Goal: Navigation & Orientation: Find specific page/section

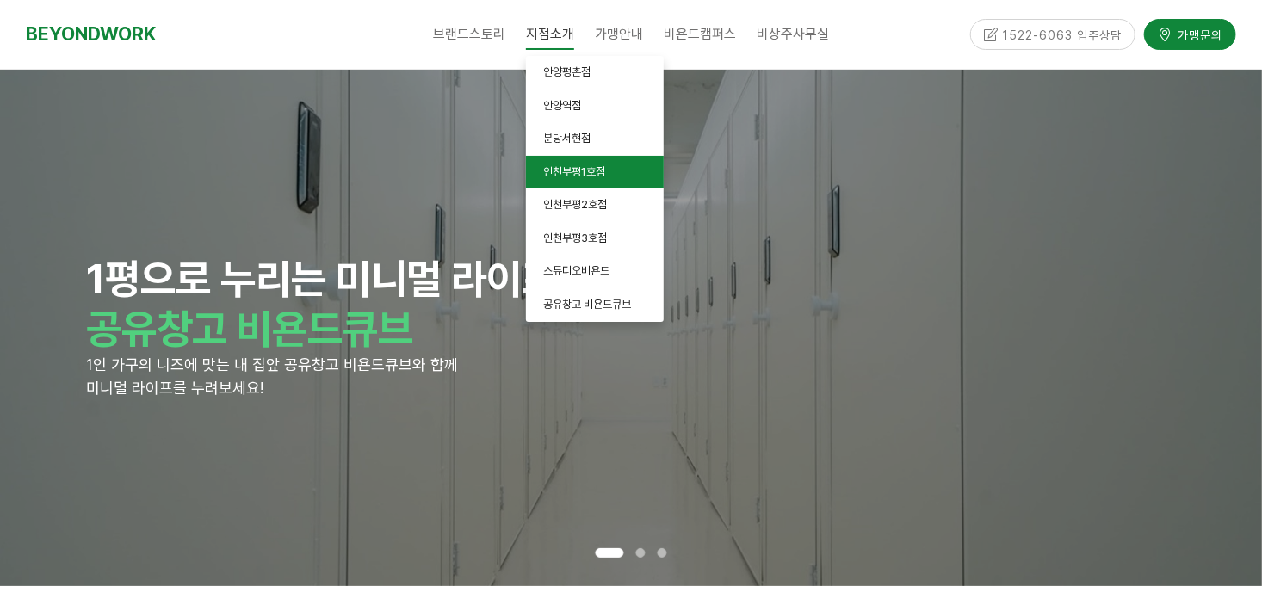
click at [586, 172] on span "인천부평1호점" at bounding box center [574, 171] width 62 height 13
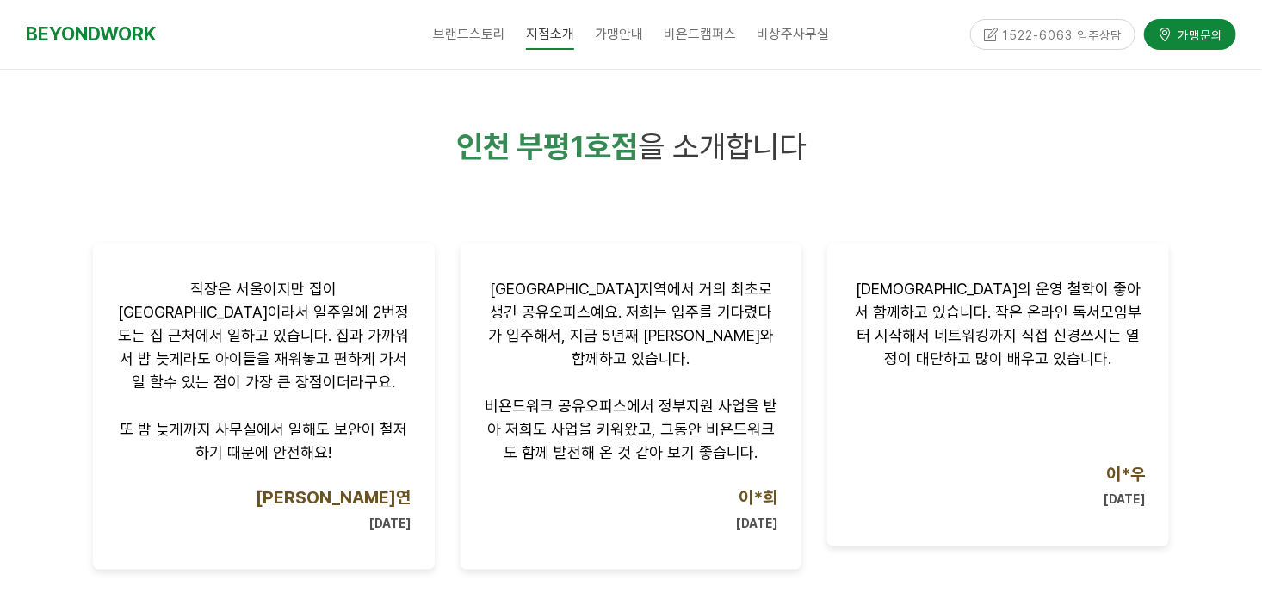
scroll to position [1119, 0]
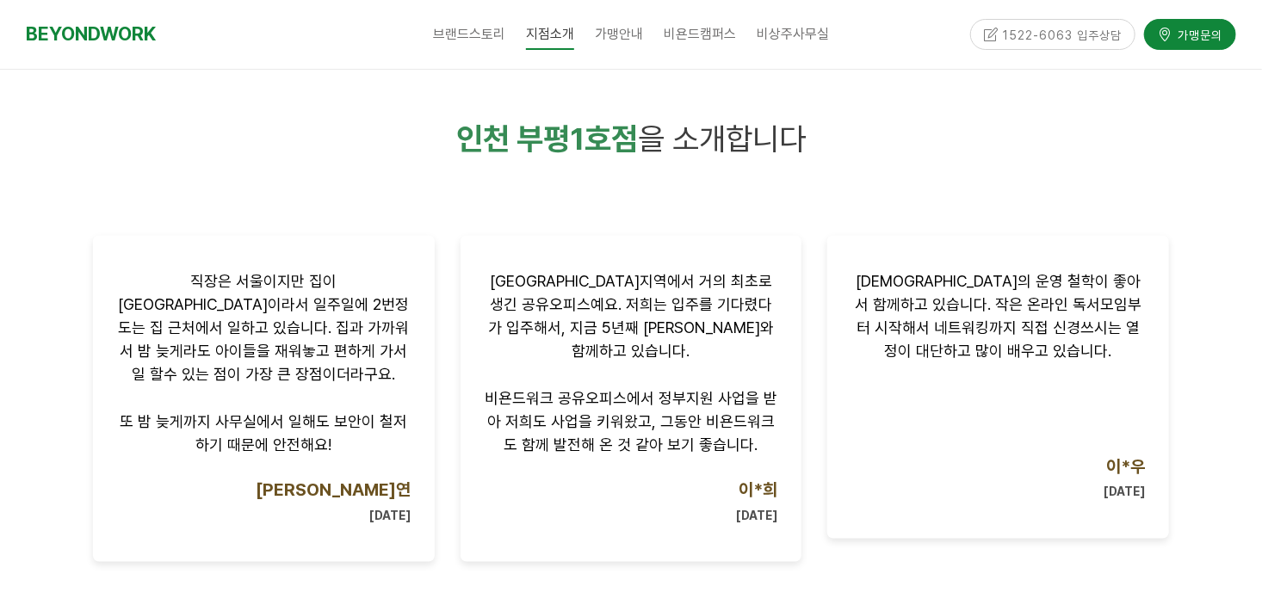
click at [818, 360] on div "대표님의 운영 철학이 좋아서 함께하고 있습니다. 작은 온라인 독서모임부터 시작해서 네트워킹까지 직접 신경쓰시는 열정이 대단하고 많이 배우고 있…" at bounding box center [999, 387] width 368 height 329
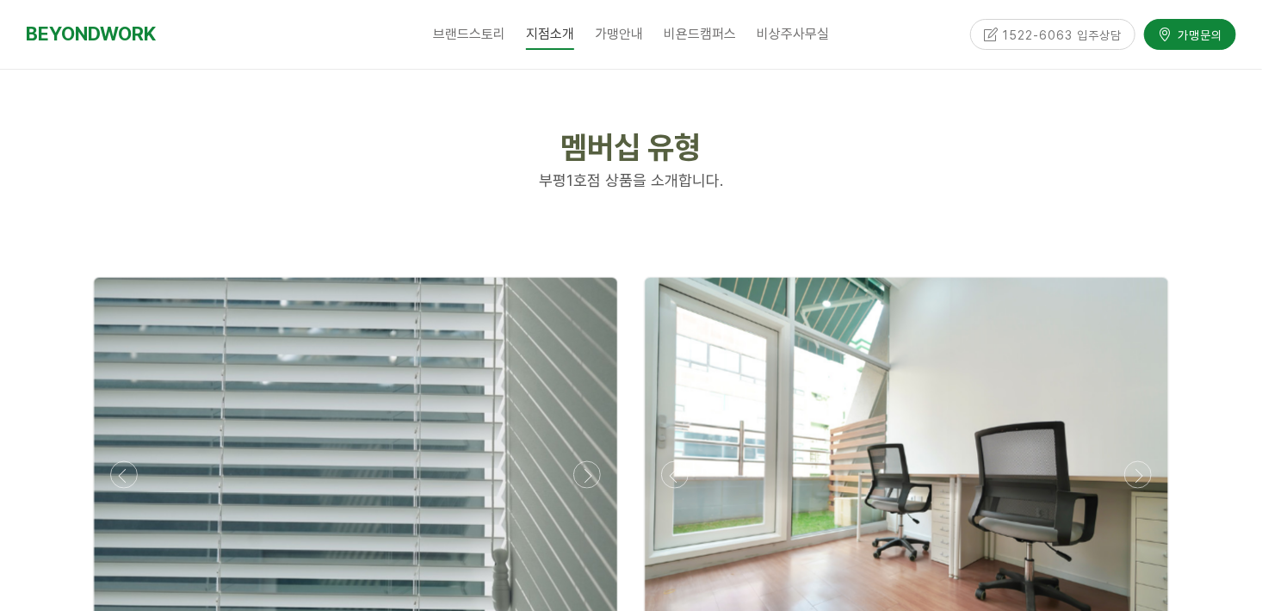
scroll to position [4564, 0]
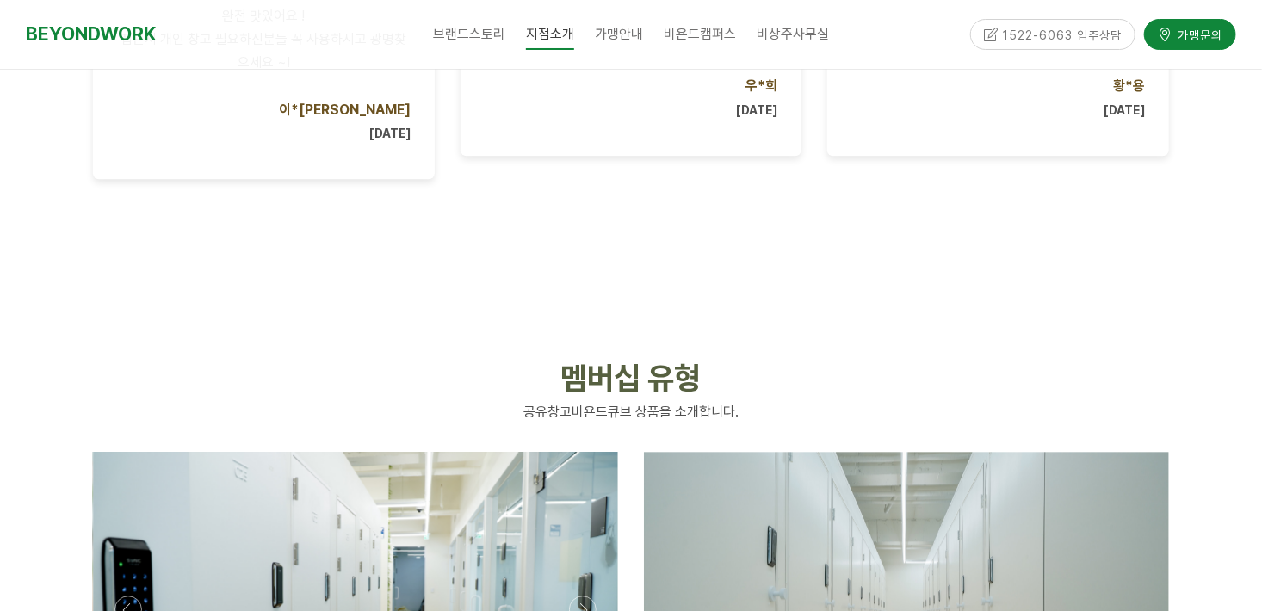
scroll to position [2067, 0]
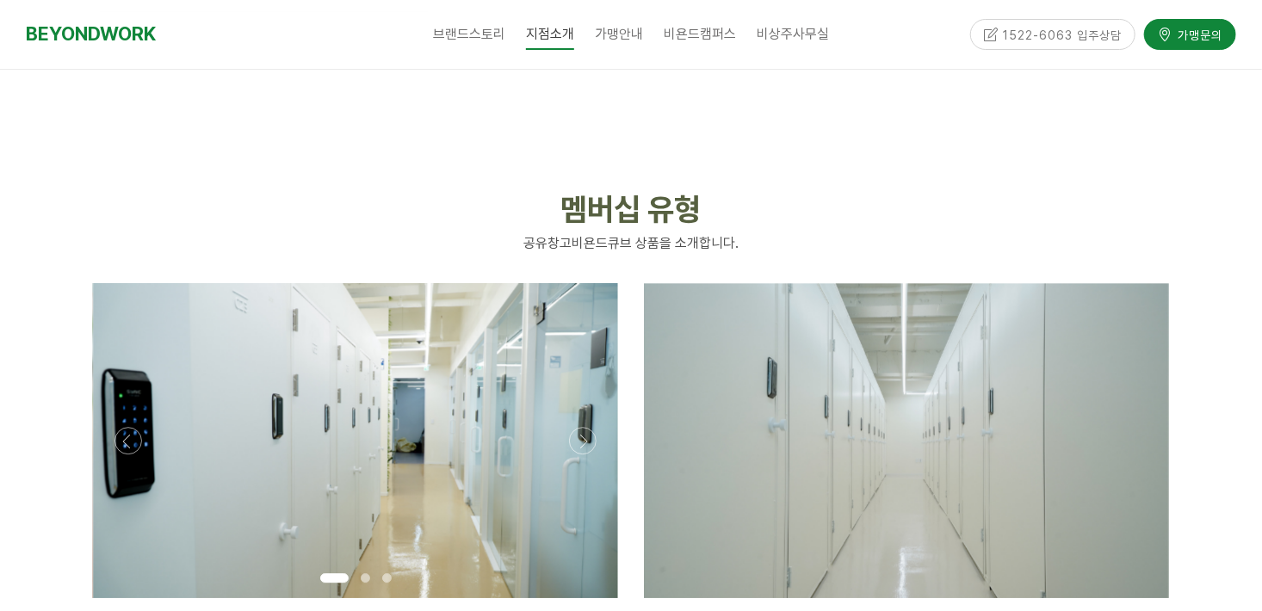
click at [758, 415] on p at bounding box center [906, 440] width 525 height 315
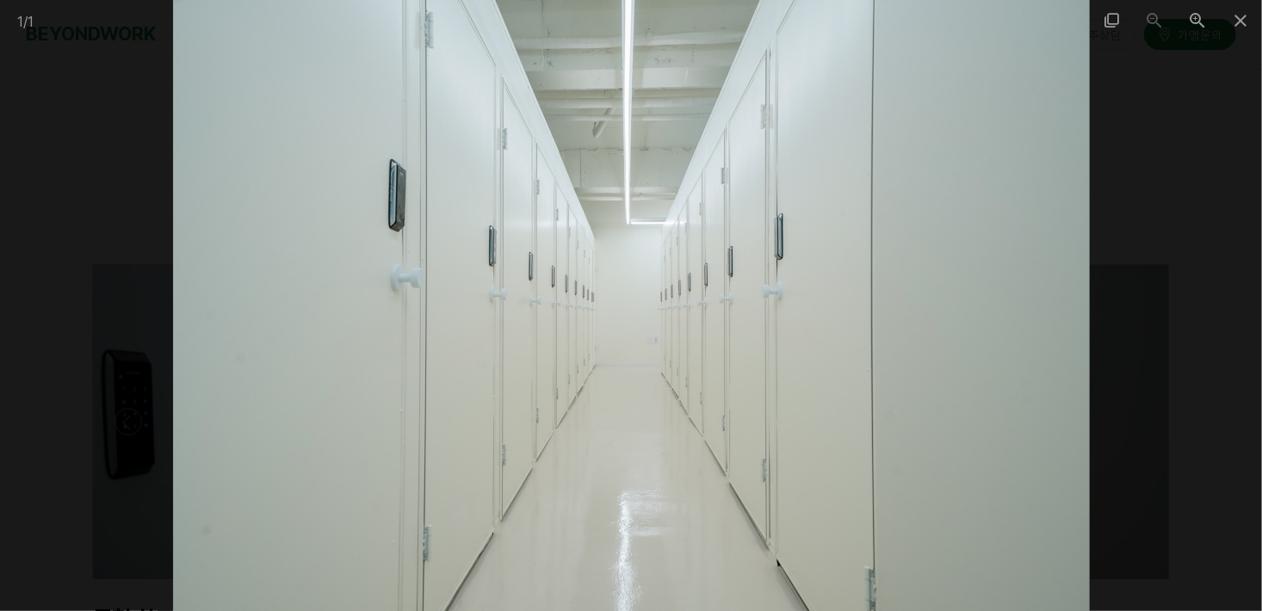
scroll to position [2067, 0]
click at [1244, 16] on span at bounding box center [1240, 20] width 43 height 40
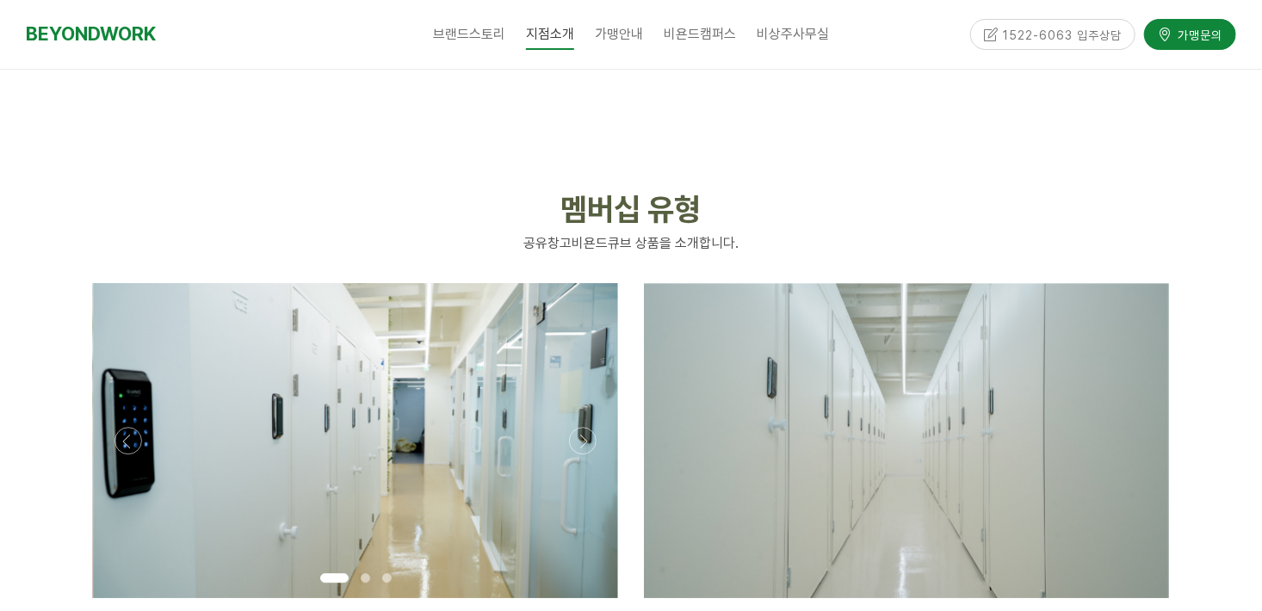
click at [487, 417] on p at bounding box center [355, 440] width 525 height 315
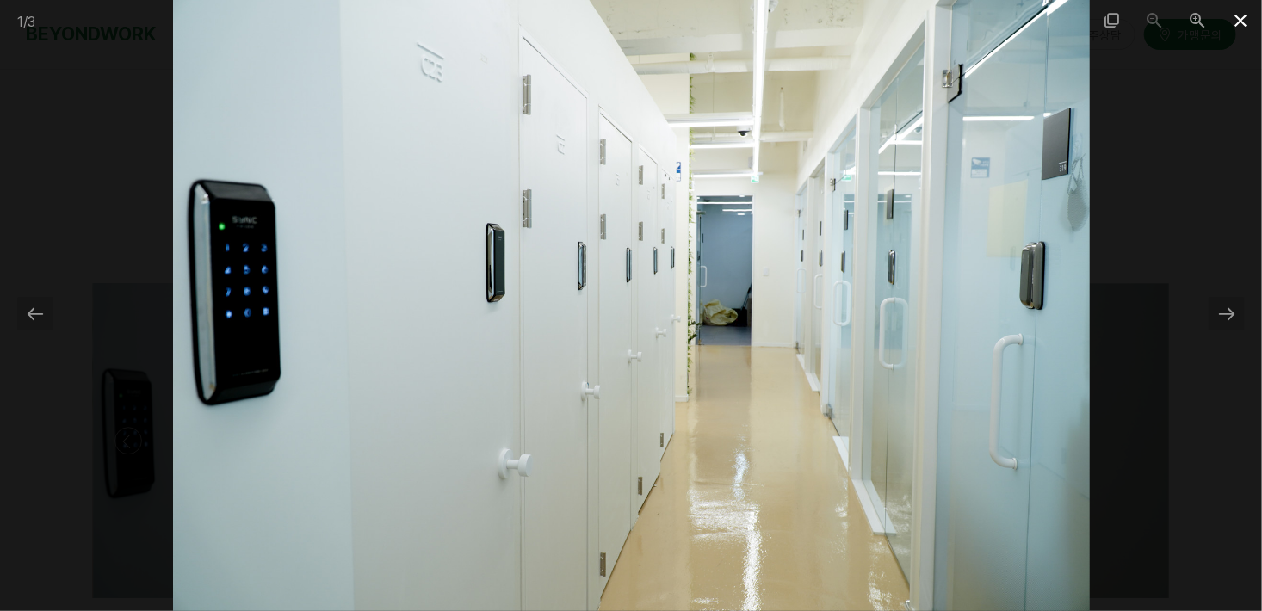
click at [1241, 20] on span at bounding box center [1240, 20] width 43 height 40
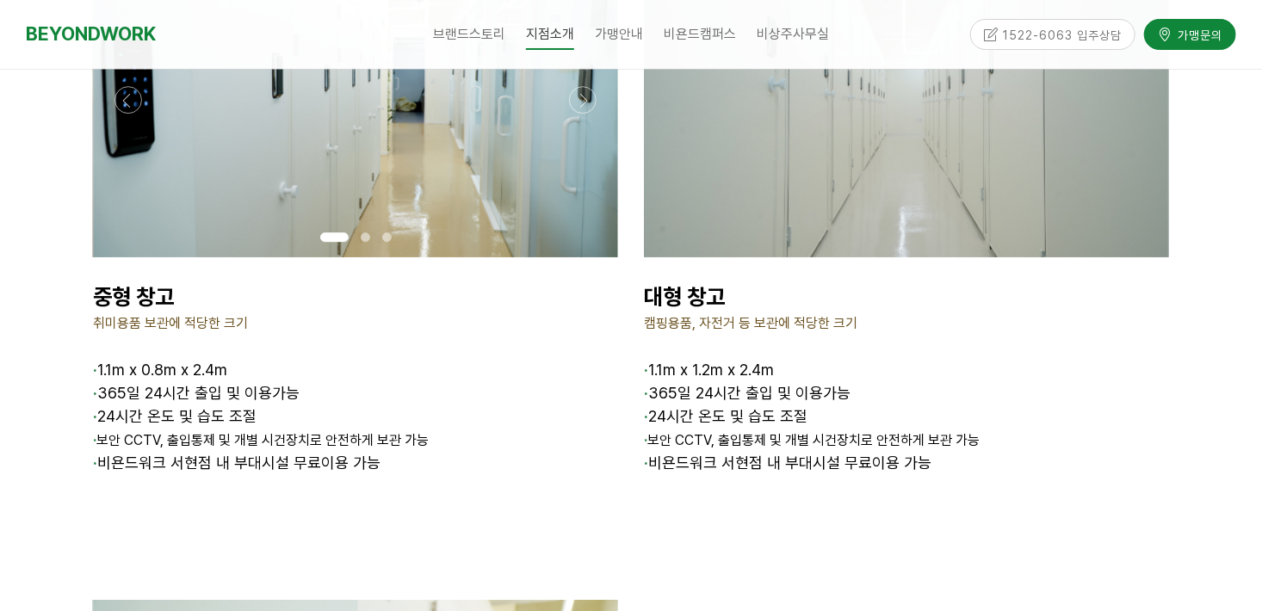
scroll to position [2411, 0]
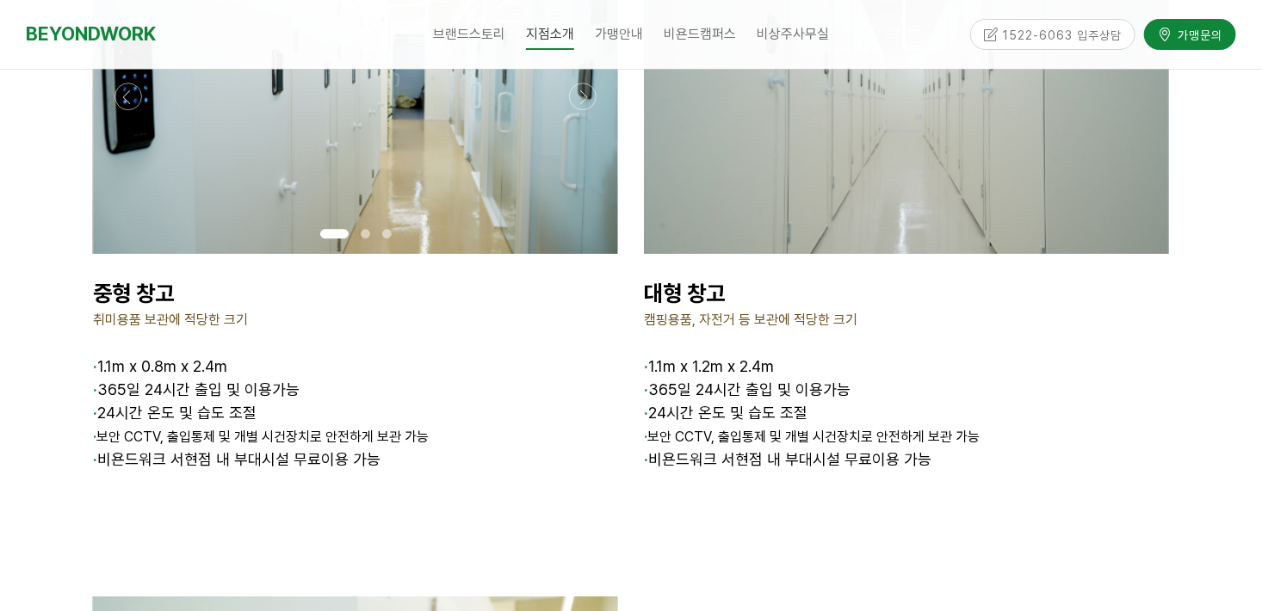
click at [236, 356] on p "· 1.1m x 0.8m x 2.4m" at bounding box center [355, 367] width 525 height 23
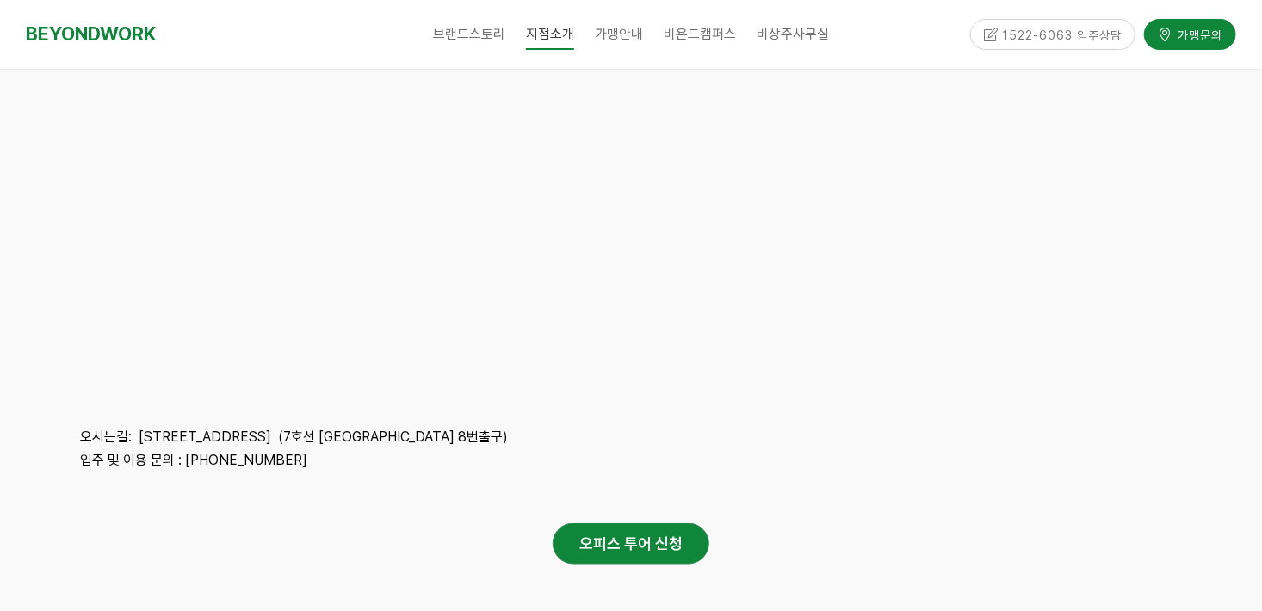
scroll to position [4478, 0]
